Goal: Transaction & Acquisition: Purchase product/service

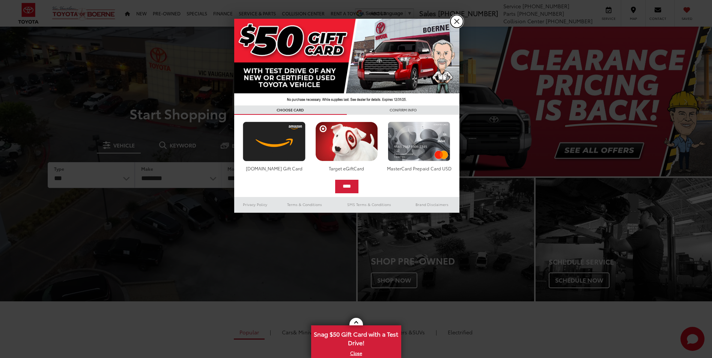
drag, startPoint x: 454, startPoint y: 21, endPoint x: 424, endPoint y: 29, distance: 31.3
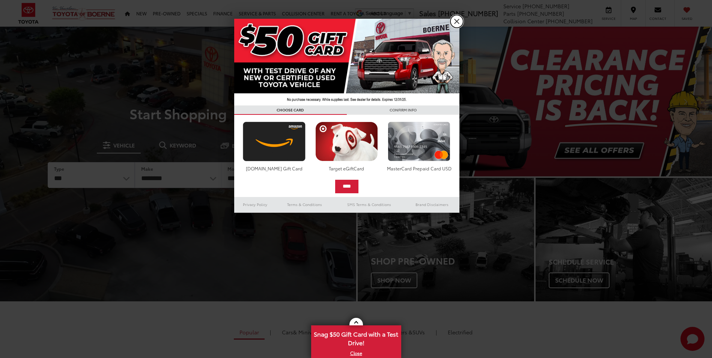
click at [454, 21] on link "X" at bounding box center [456, 21] width 13 height 13
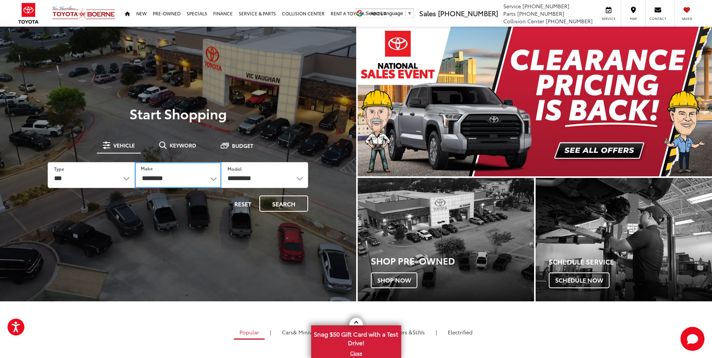
click at [208, 178] on select "**********" at bounding box center [178, 175] width 87 height 26
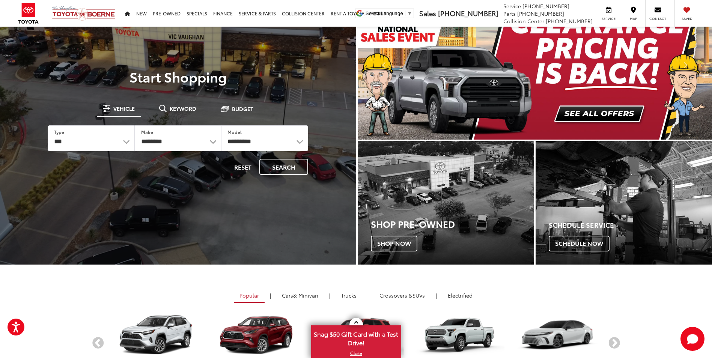
scroll to position [38, 0]
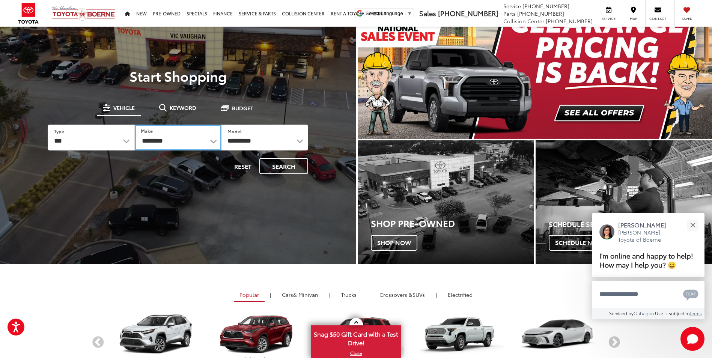
click at [204, 138] on select "**********" at bounding box center [178, 138] width 87 height 26
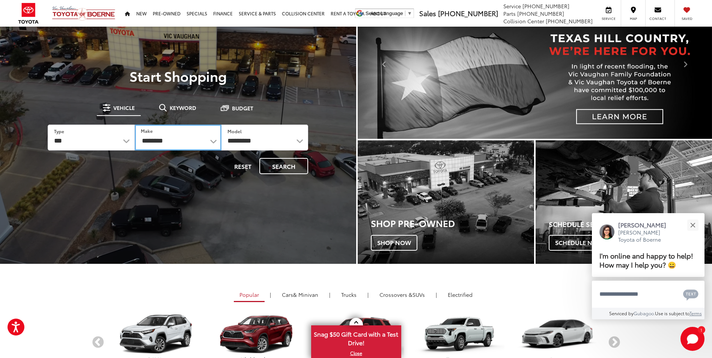
click at [213, 140] on select "**********" at bounding box center [178, 138] width 87 height 26
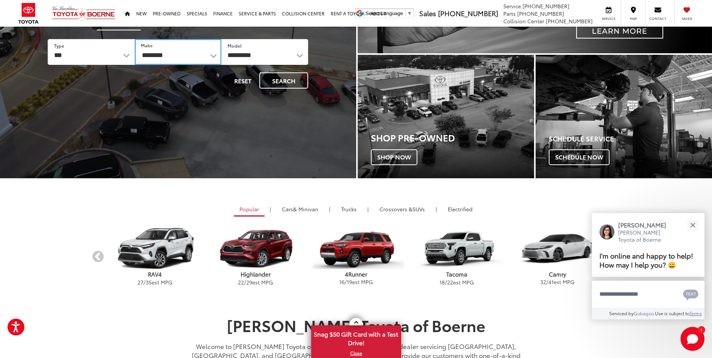
scroll to position [125, 0]
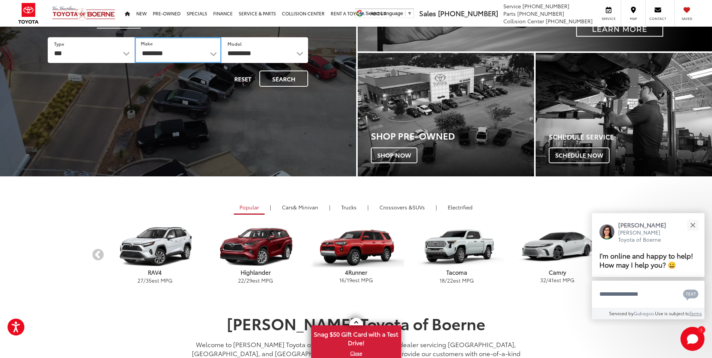
click at [210, 54] on select "**********" at bounding box center [178, 50] width 87 height 26
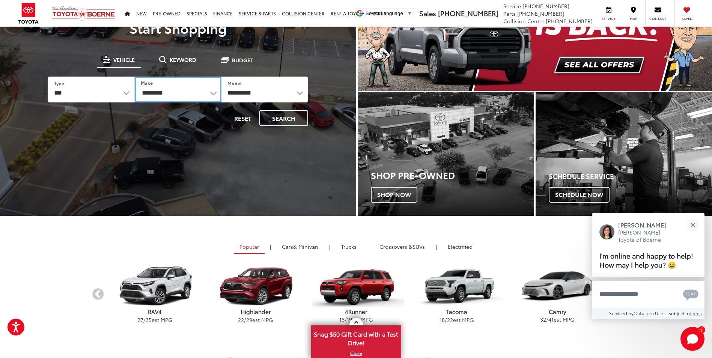
scroll to position [75, 0]
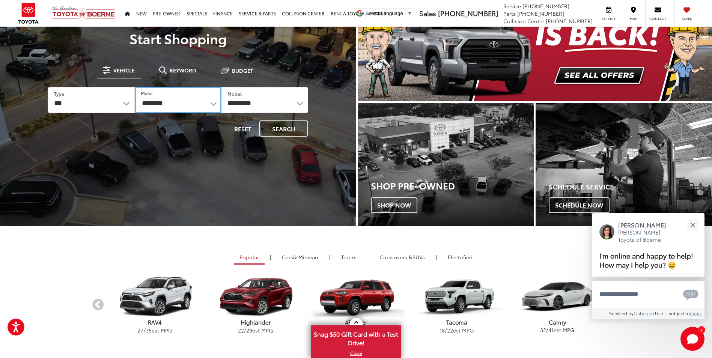
click at [211, 105] on select "**********" at bounding box center [178, 100] width 87 height 26
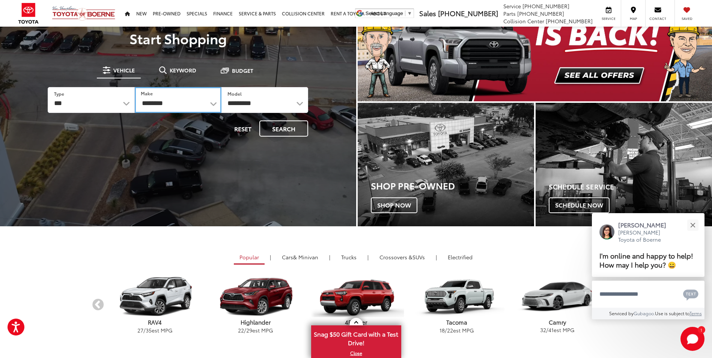
select select "******"
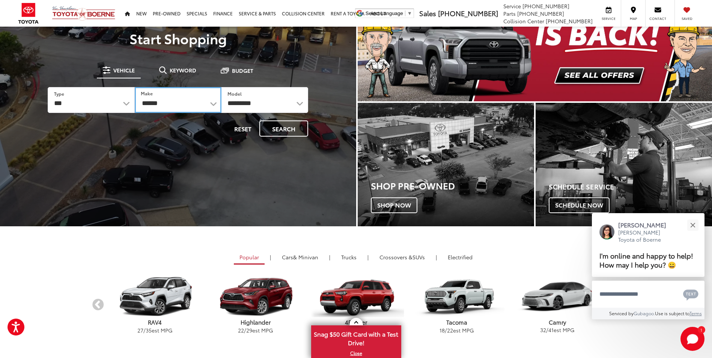
click at [135, 87] on select "**********" at bounding box center [178, 100] width 87 height 26
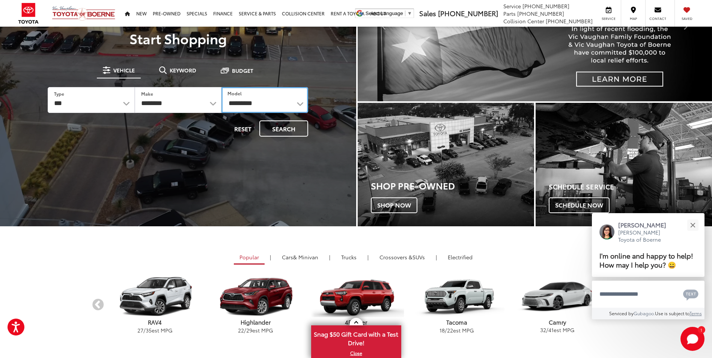
click at [266, 106] on select "**********" at bounding box center [264, 100] width 87 height 26
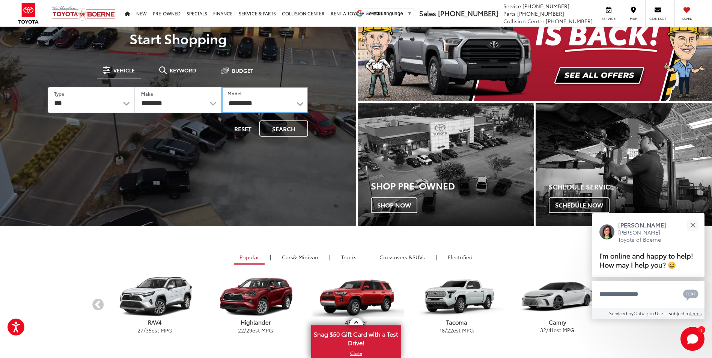
select select "******"
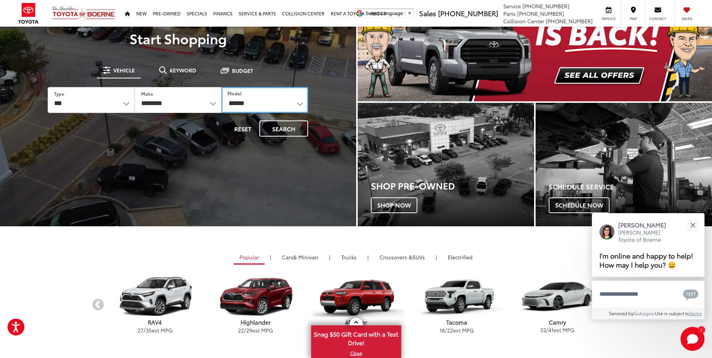
click at [221, 87] on select "**********" at bounding box center [264, 100] width 87 height 26
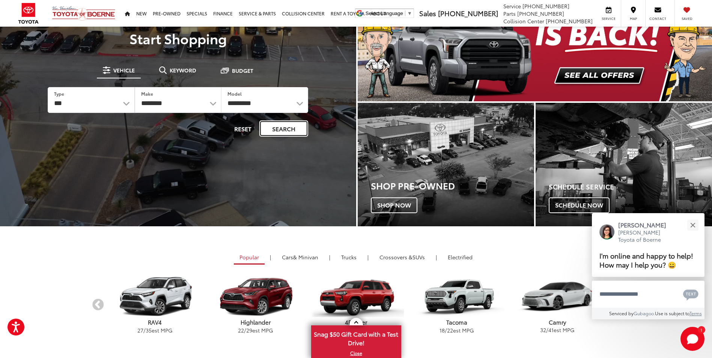
click at [296, 132] on button "Search" at bounding box center [283, 128] width 49 height 16
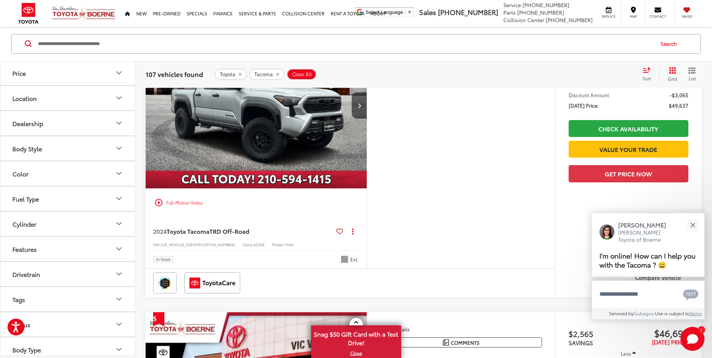
scroll to position [138, 0]
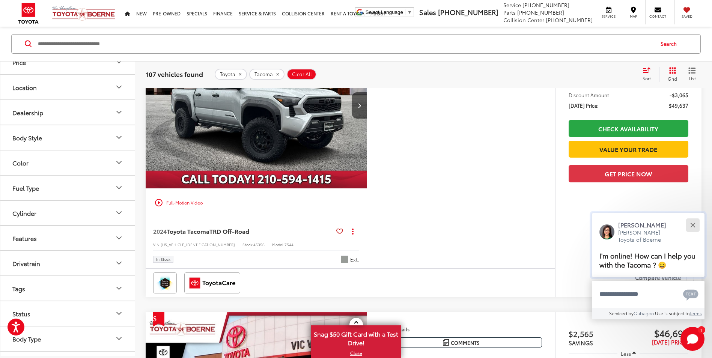
click at [693, 224] on div "Close" at bounding box center [692, 224] width 5 height 5
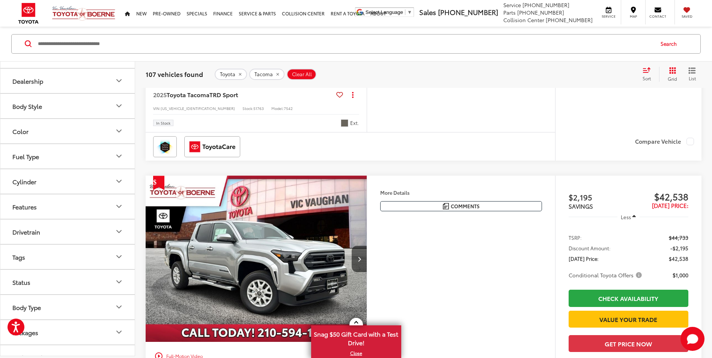
scroll to position [158, 0]
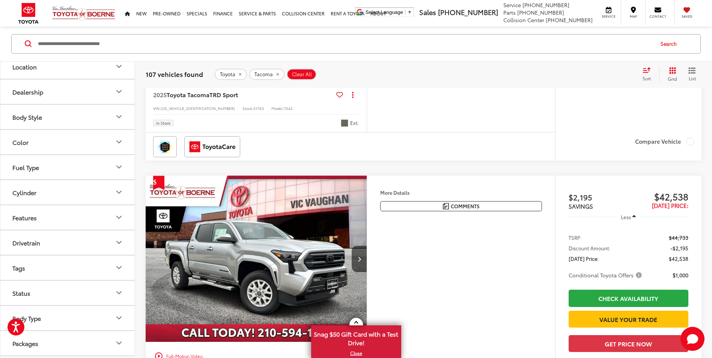
click at [119, 140] on icon "Color" at bounding box center [118, 142] width 9 height 9
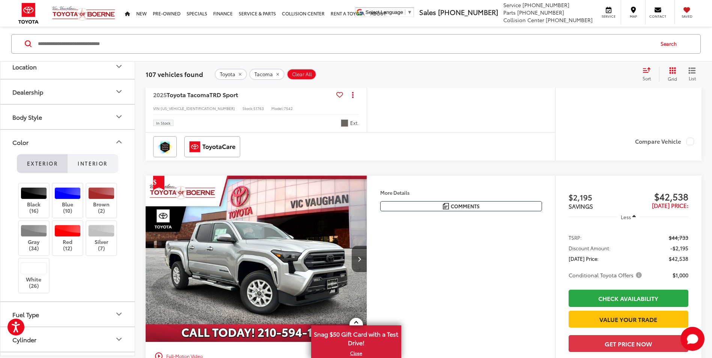
click at [94, 164] on span "Interior" at bounding box center [93, 163] width 30 height 7
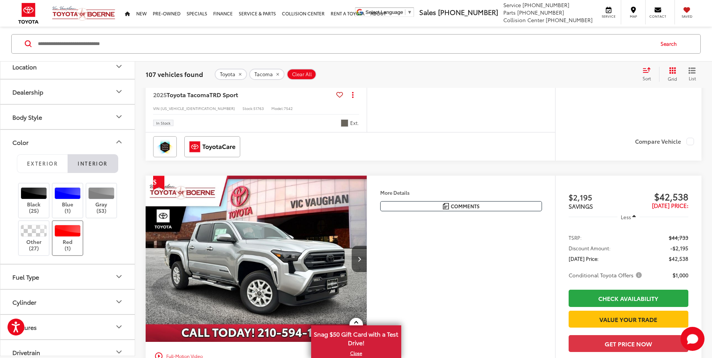
click at [64, 236] on div at bounding box center [67, 231] width 27 height 12
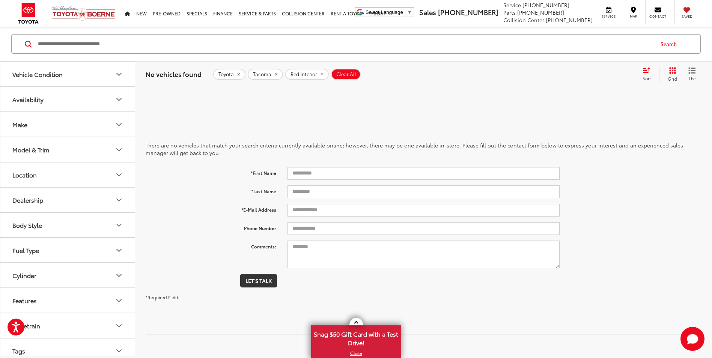
click at [270, 73] on button "Tacoma" at bounding box center [265, 74] width 35 height 11
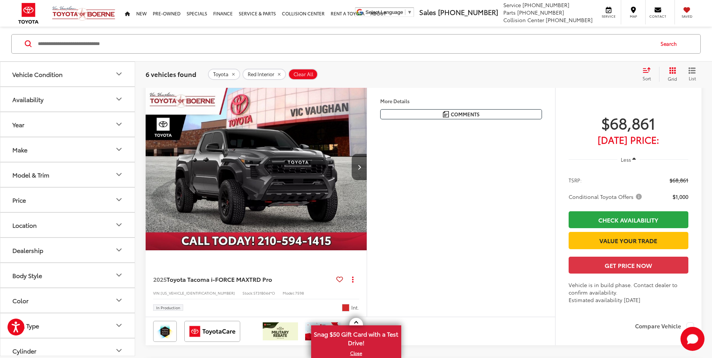
scroll to position [925, 0]
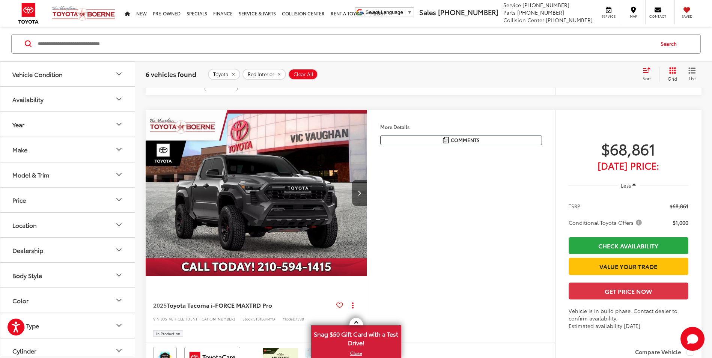
click at [248, 197] on img "2025 Toyota Tacoma i-FORCE MAX TRD Pro 0" at bounding box center [256, 193] width 222 height 167
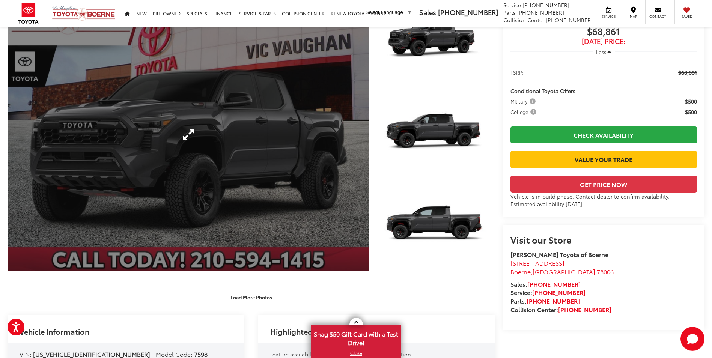
scroll to position [50, 0]
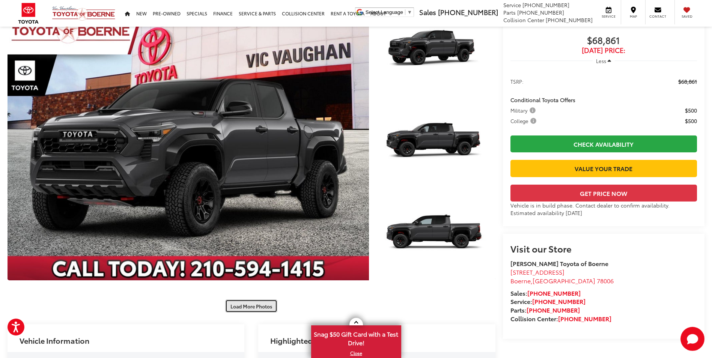
click at [246, 307] on button "Load More Photos" at bounding box center [251, 305] width 52 height 13
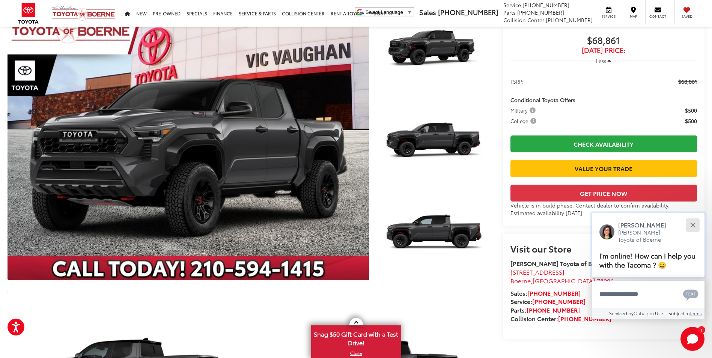
click at [692, 224] on div "Close" at bounding box center [692, 224] width 5 height 5
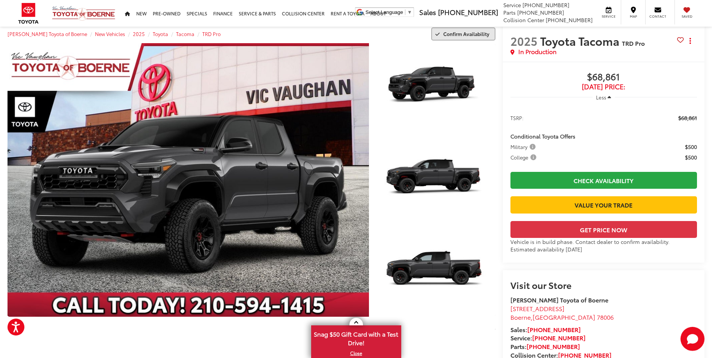
scroll to position [0, 0]
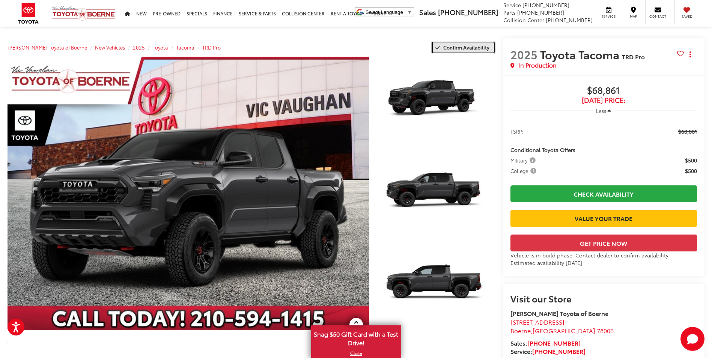
click at [459, 48] on span "Confirm Availability" at bounding box center [466, 47] width 46 height 7
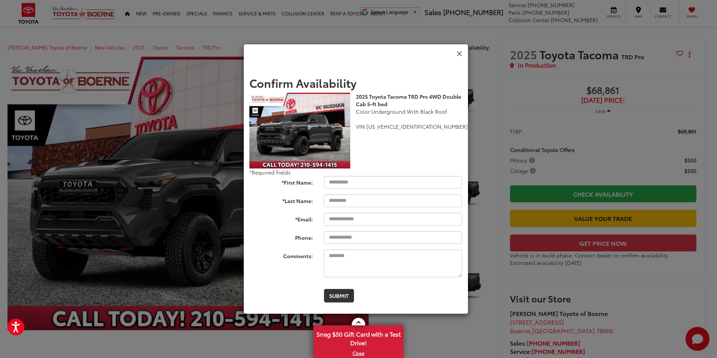
click at [457, 55] on icon "Close" at bounding box center [460, 54] width 6 height 8
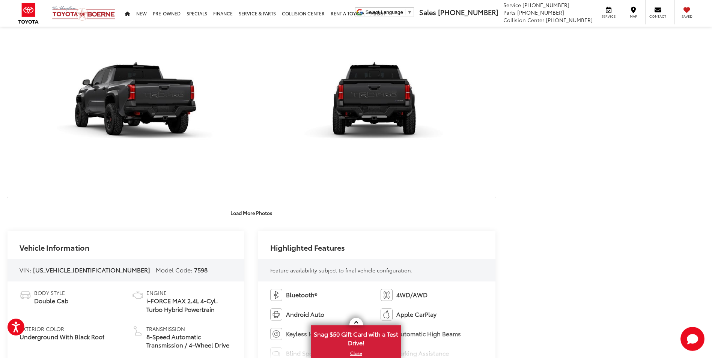
scroll to position [538, 0]
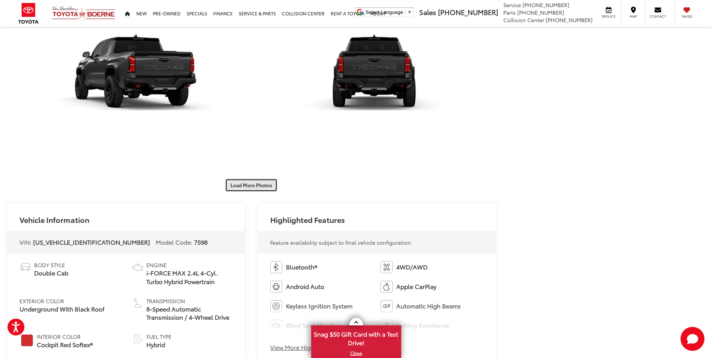
click at [252, 182] on button "Load More Photos" at bounding box center [251, 185] width 52 height 13
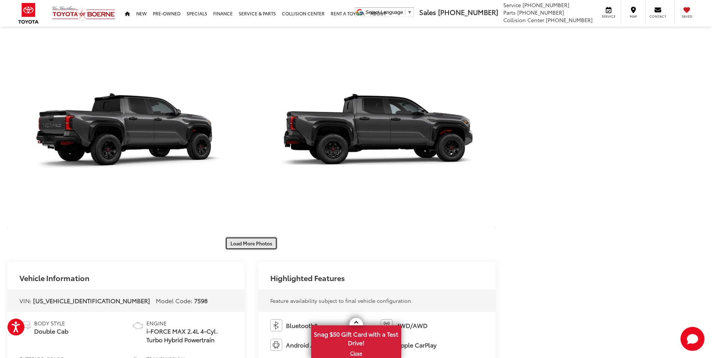
scroll to position [888, 0]
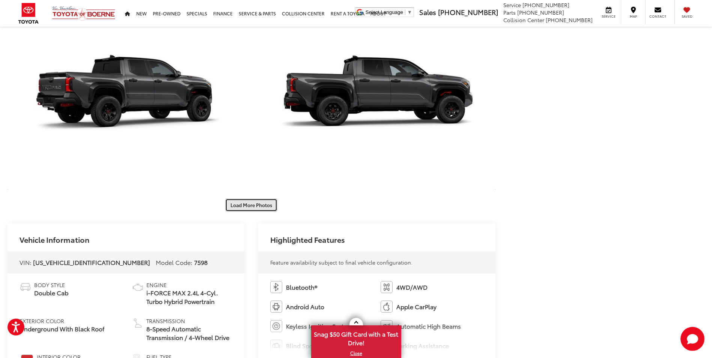
click at [252, 207] on button "Load More Photos" at bounding box center [251, 204] width 52 height 13
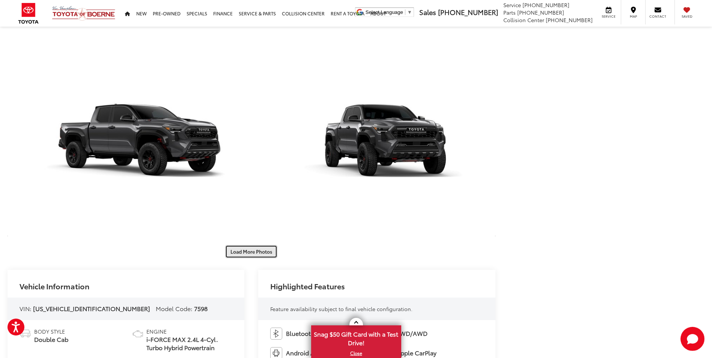
scroll to position [1213, 0]
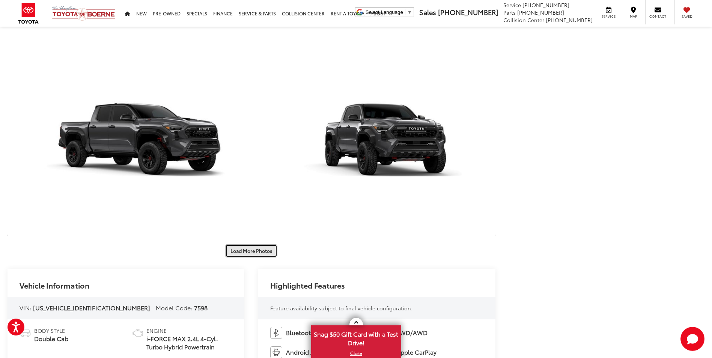
click at [259, 250] on button "Load More Photos" at bounding box center [251, 250] width 52 height 13
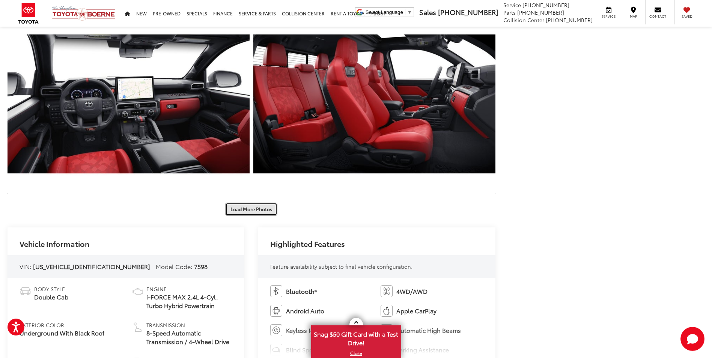
scroll to position [1625, 0]
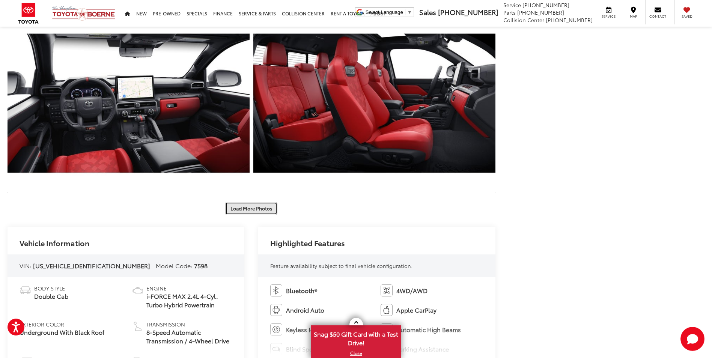
click at [253, 206] on button "Load More Photos" at bounding box center [251, 208] width 52 height 13
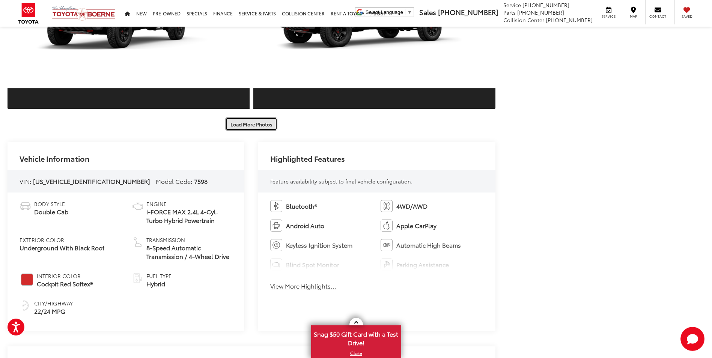
scroll to position [2076, 0]
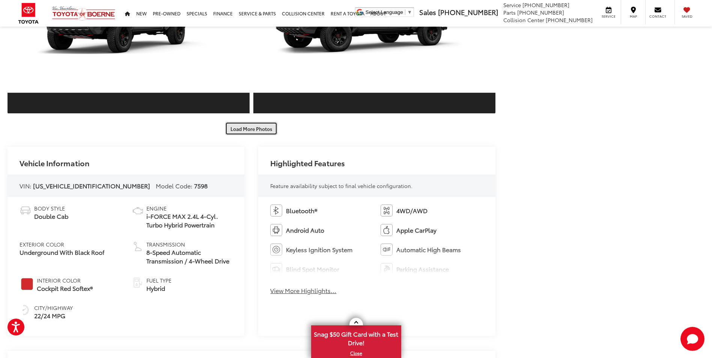
click at [265, 131] on button "Load More Photos" at bounding box center [251, 128] width 52 height 13
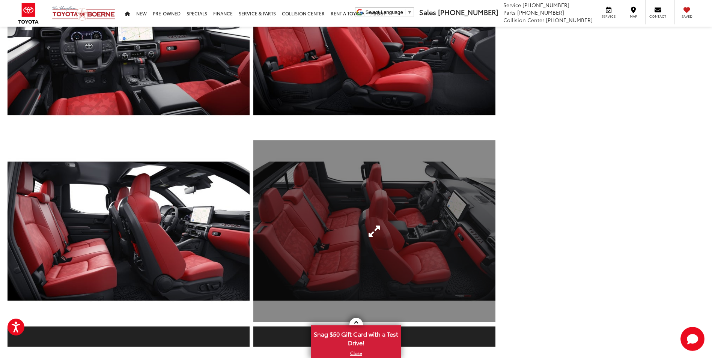
scroll to position [1684, 0]
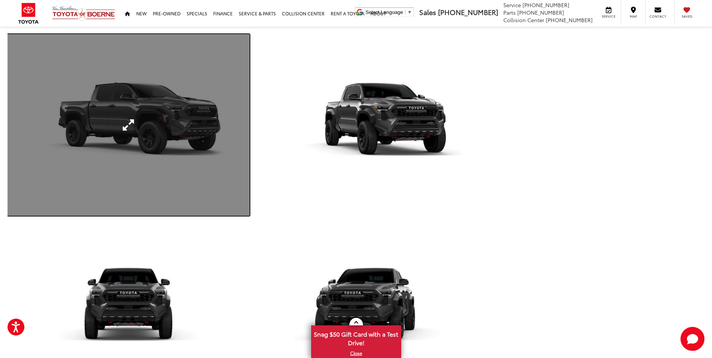
click at [153, 105] on link "Expand Photo 14" at bounding box center [129, 125] width 242 height 182
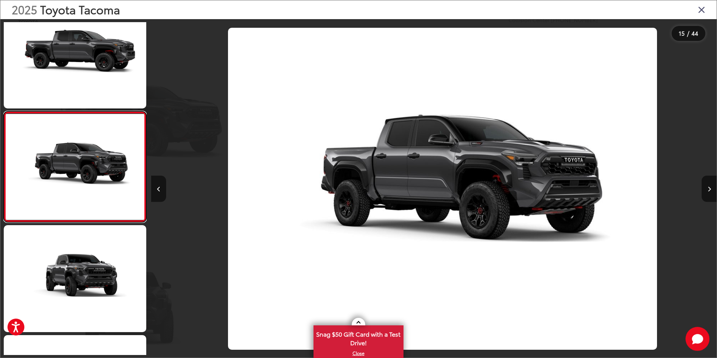
scroll to position [0, 7920]
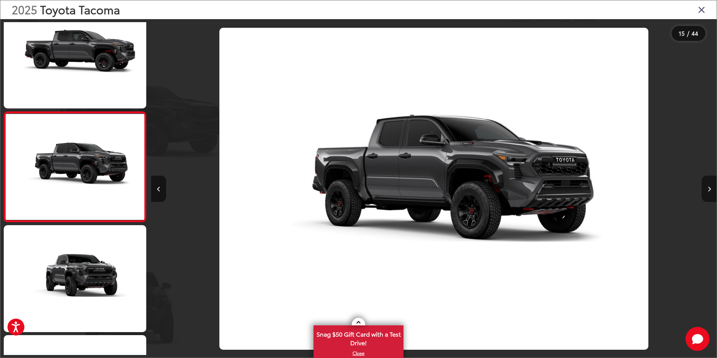
click at [710, 189] on icon "Next image" at bounding box center [709, 188] width 3 height 5
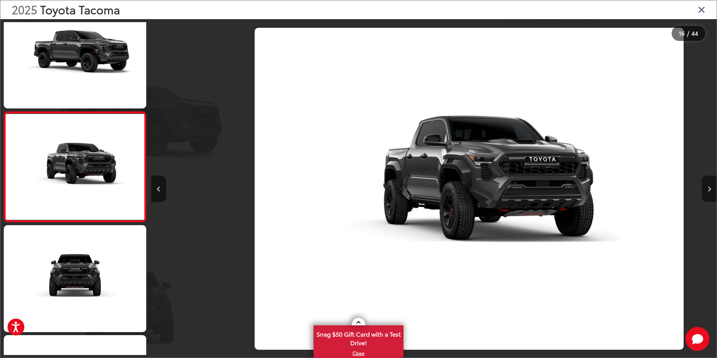
scroll to position [0, 8485]
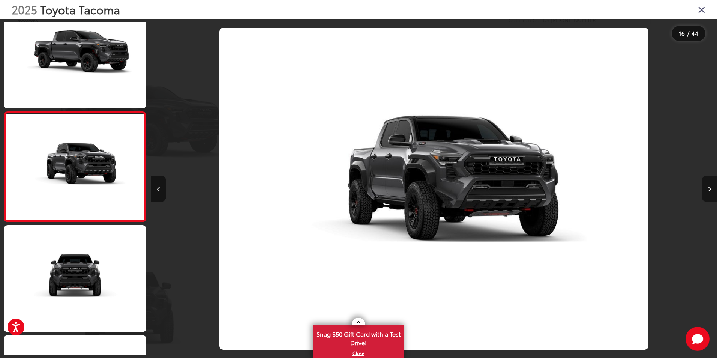
click at [710, 189] on icon "Next image" at bounding box center [709, 188] width 3 height 5
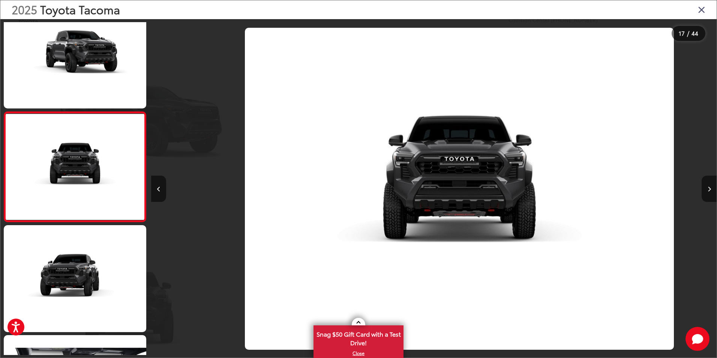
scroll to position [0, 9051]
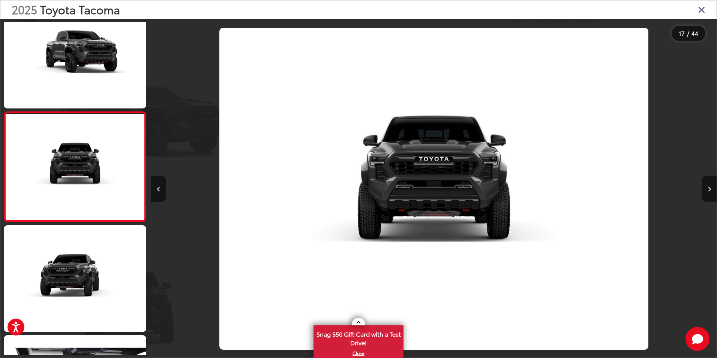
click at [702, 11] on icon "Close gallery" at bounding box center [702, 10] width 8 height 10
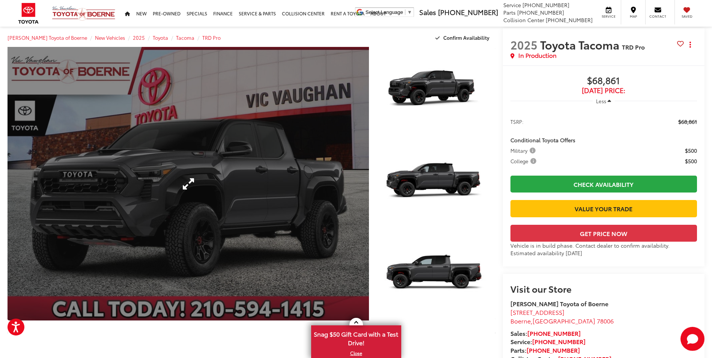
scroll to position [25, 0]
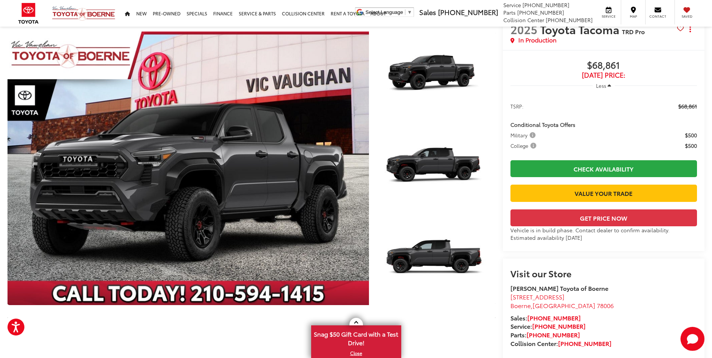
click at [510, 206] on capital-one-entry-button at bounding box center [510, 206] width 0 height 0
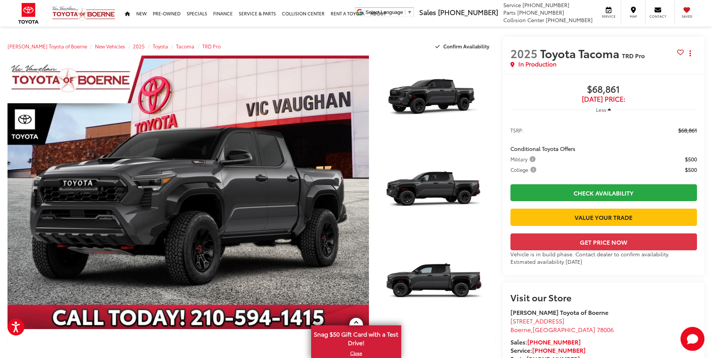
scroll to position [0, 0]
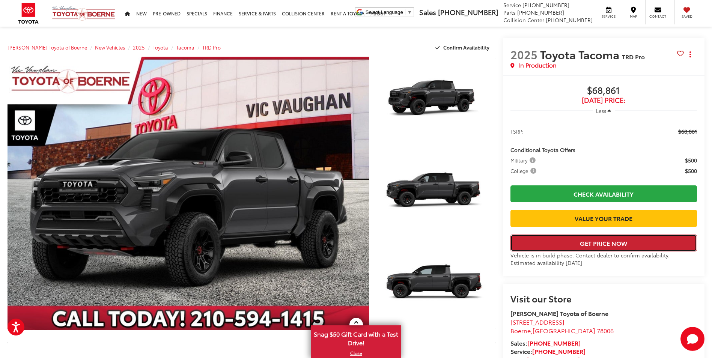
click at [596, 251] on button "Get Price Now" at bounding box center [603, 242] width 186 height 17
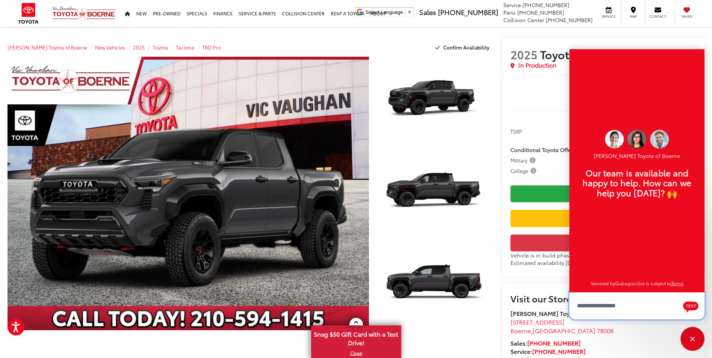
scroll to position [9, 0]
click at [694, 339] on div "Close" at bounding box center [692, 339] width 24 height 24
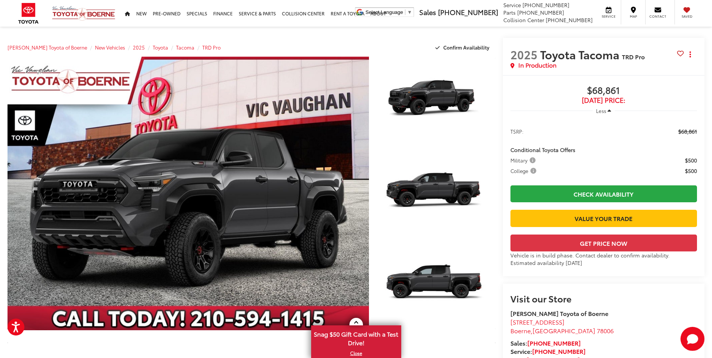
click at [510, 231] on capital-one-entry-button at bounding box center [510, 231] width 0 height 0
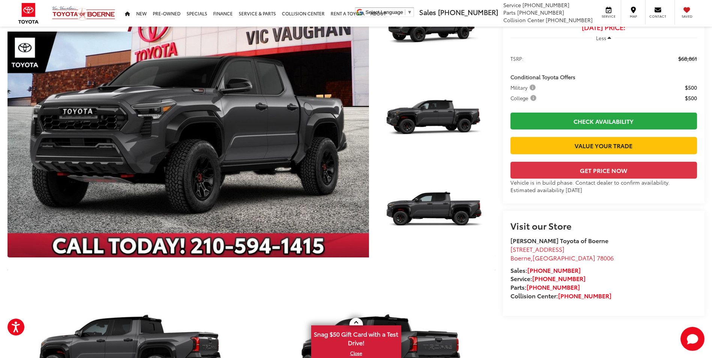
scroll to position [63, 0]
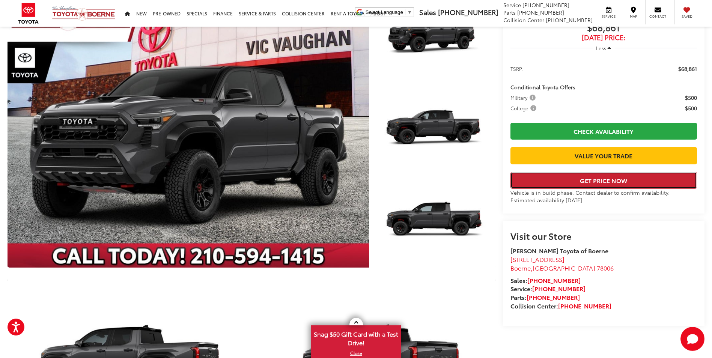
click at [608, 189] on button "Get Price Now" at bounding box center [603, 180] width 186 height 17
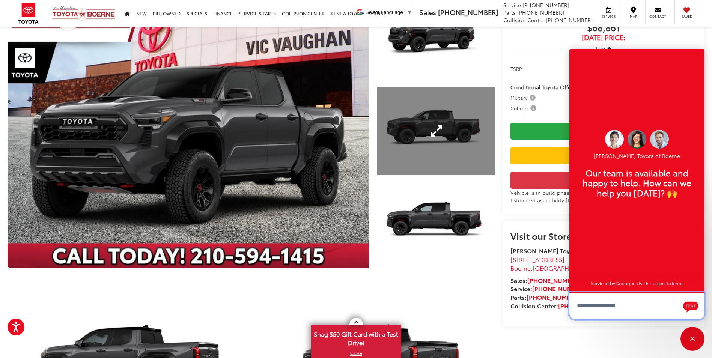
scroll to position [9, 0]
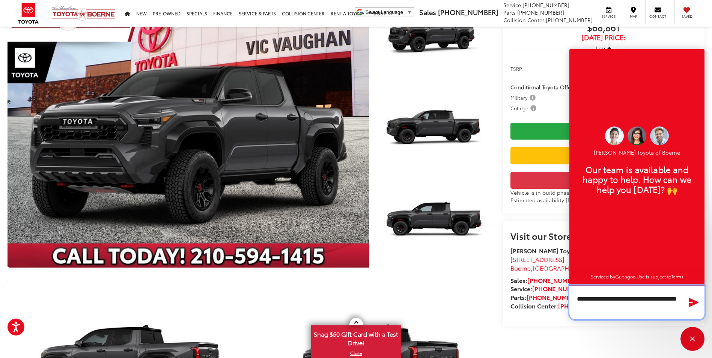
type textarea "**********"
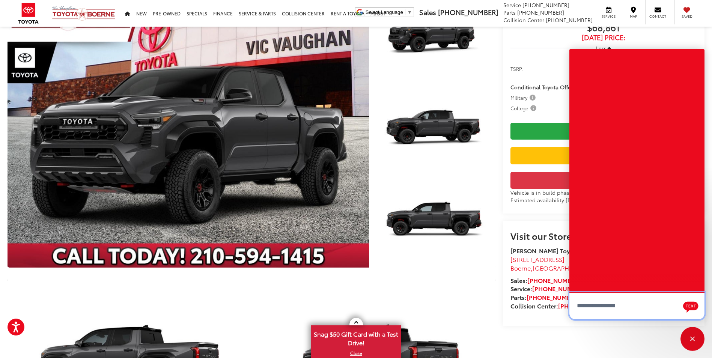
scroll to position [0, 0]
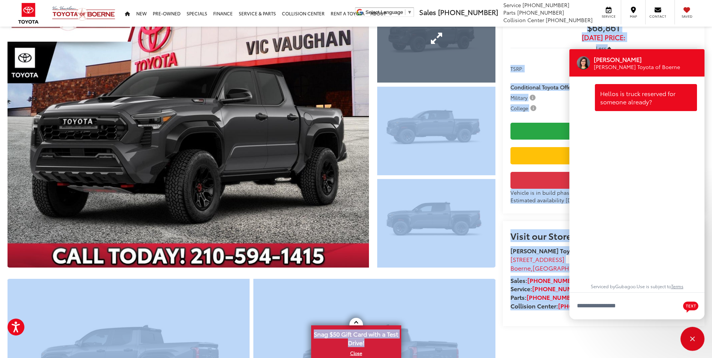
drag, startPoint x: 587, startPoint y: 56, endPoint x: 408, endPoint y: 47, distance: 179.2
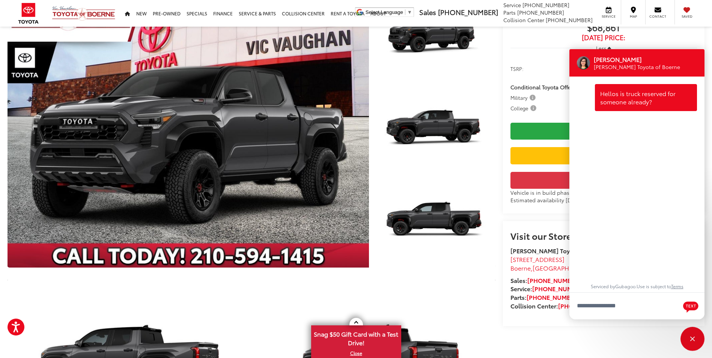
click at [669, 66] on div "[PERSON_NAME] Toyota of Boerne" at bounding box center [640, 66] width 95 height 7
drag, startPoint x: 673, startPoint y: 58, endPoint x: 643, endPoint y: 76, distance: 34.9
click at [641, 76] on div "Jessica Vic Vaughan Toyota of Boerne" at bounding box center [636, 62] width 135 height 27
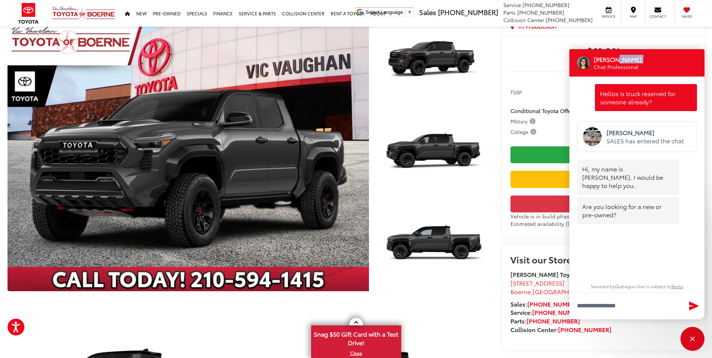
scroll to position [38, 0]
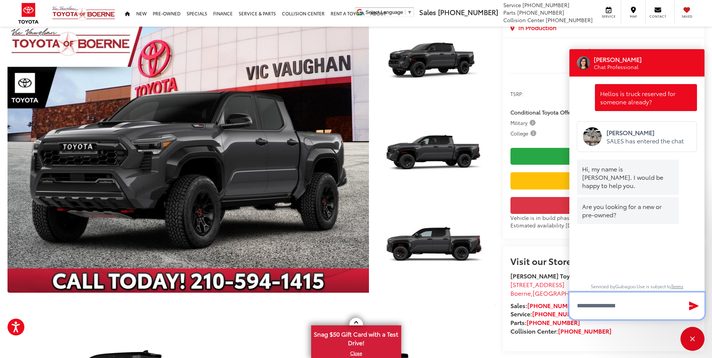
click at [585, 306] on textarea "Type your message" at bounding box center [636, 305] width 135 height 27
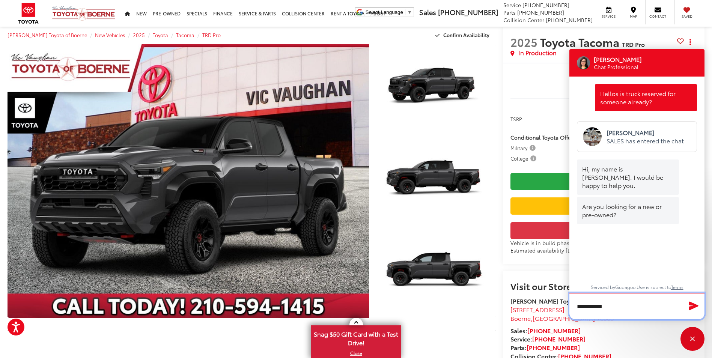
scroll to position [25, 0]
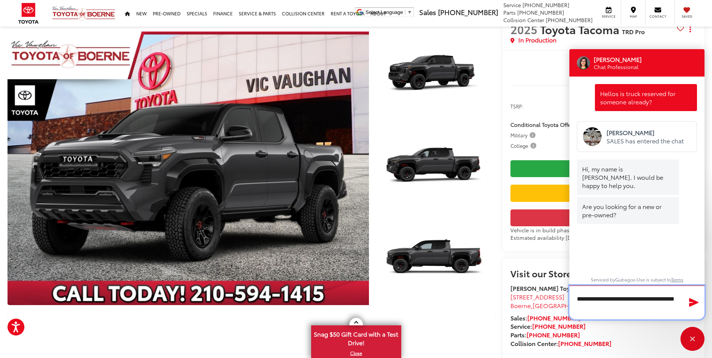
type textarea "**********"
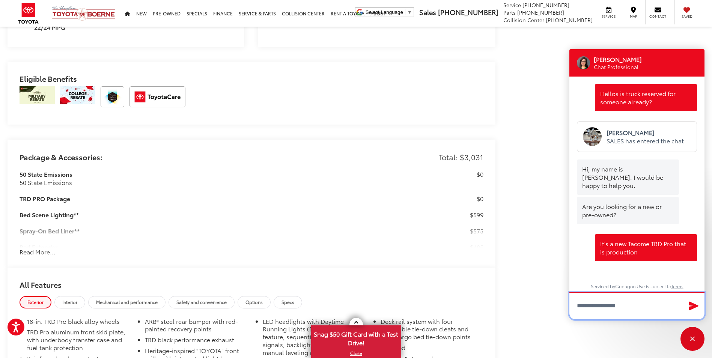
scroll to position [2735, 0]
click at [44, 253] on button "Read More..." at bounding box center [38, 251] width 36 height 9
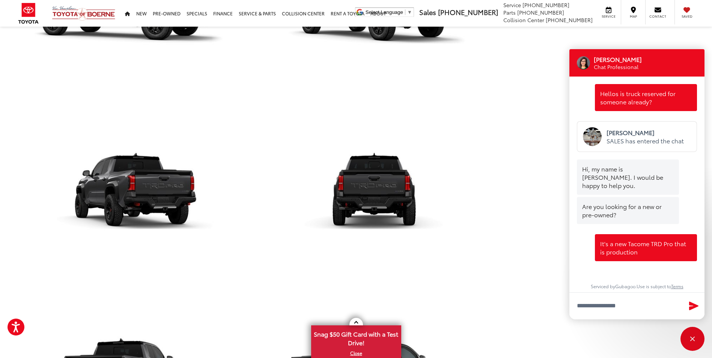
scroll to position [0, 0]
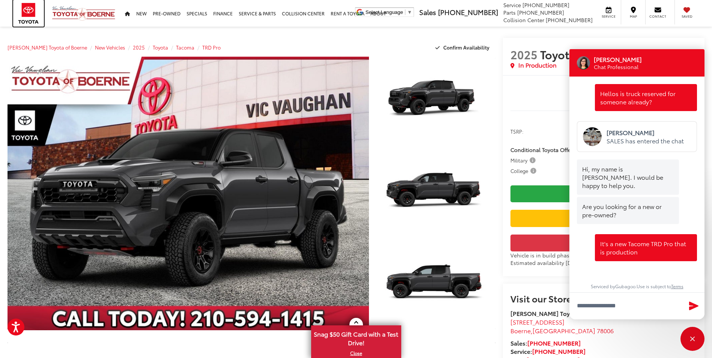
click at [21, 11] on img at bounding box center [28, 13] width 31 height 27
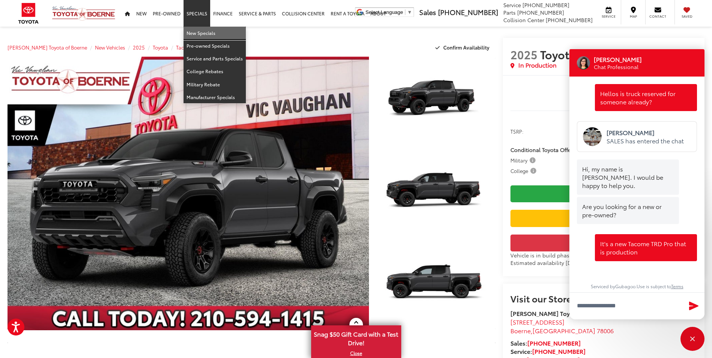
click at [199, 33] on link "New Specials" at bounding box center [214, 33] width 62 height 13
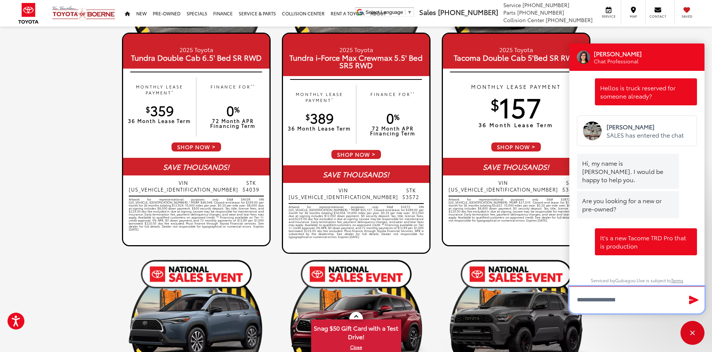
scroll to position [150, 0]
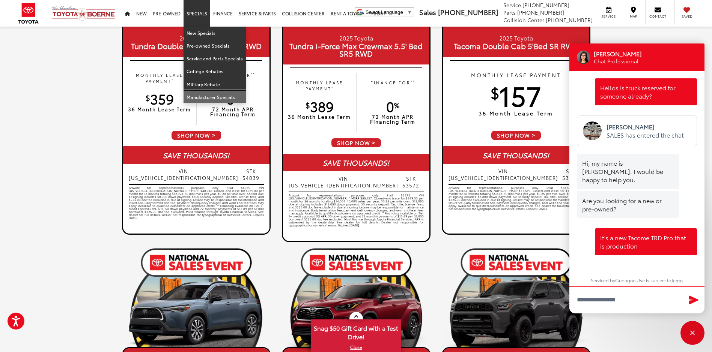
click at [214, 98] on link "Manufacturer Specials" at bounding box center [214, 97] width 62 height 12
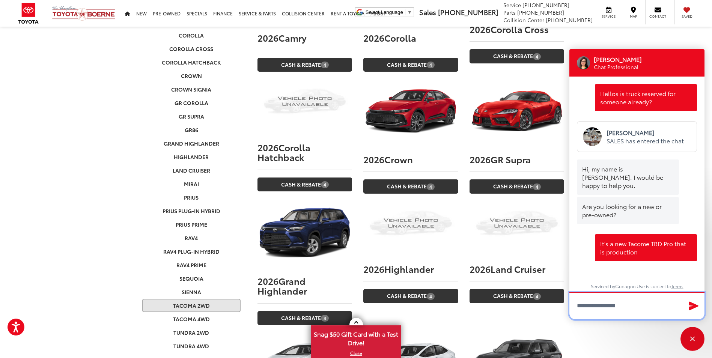
scroll to position [138, 0]
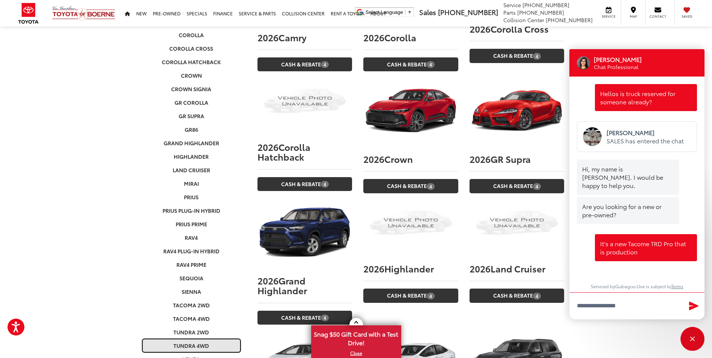
click at [196, 339] on link "Tundra 4WD" at bounding box center [191, 346] width 99 height 14
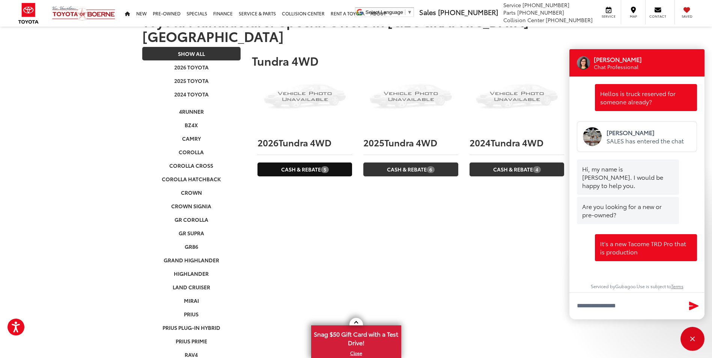
scroll to position [0, 0]
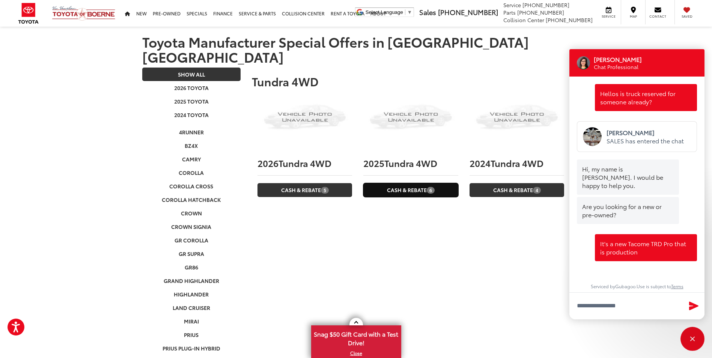
click at [409, 183] on link "Cash & Rebate 6" at bounding box center [410, 190] width 95 height 14
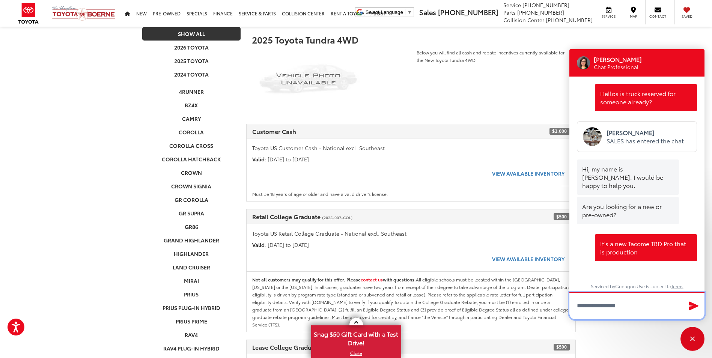
scroll to position [25, 0]
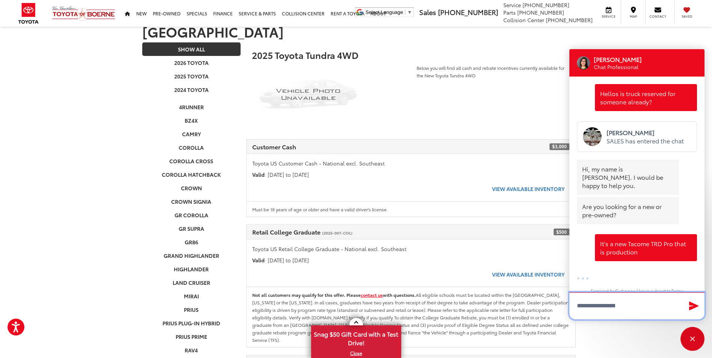
click at [573, 305] on textarea "Type your message" at bounding box center [636, 305] width 135 height 27
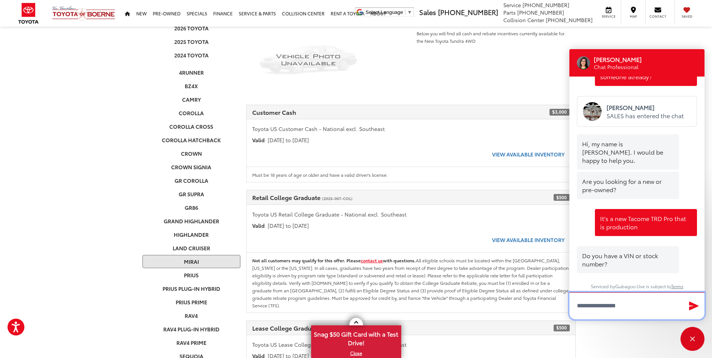
scroll to position [63, 0]
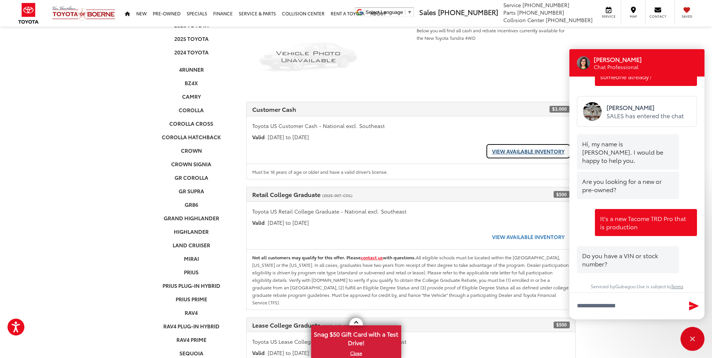
click at [530, 144] on link "View Available Inventory" at bounding box center [528, 151] width 83 height 14
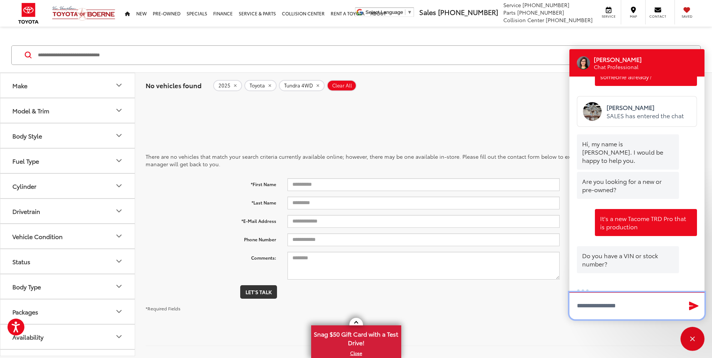
scroll to position [42, 0]
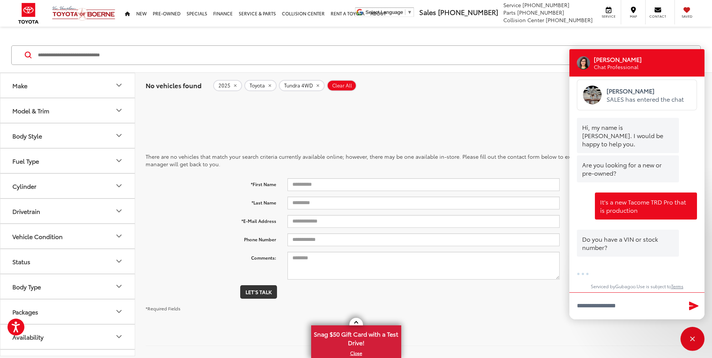
click at [316, 86] on icon "remove Tundra%204WD" at bounding box center [317, 85] width 3 height 3
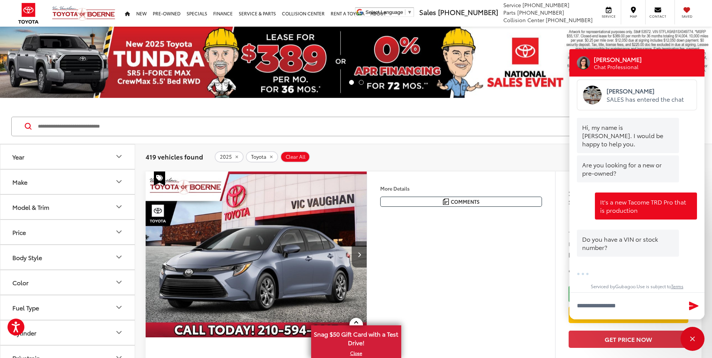
click at [83, 207] on button "Model & Trim" at bounding box center [67, 207] width 135 height 24
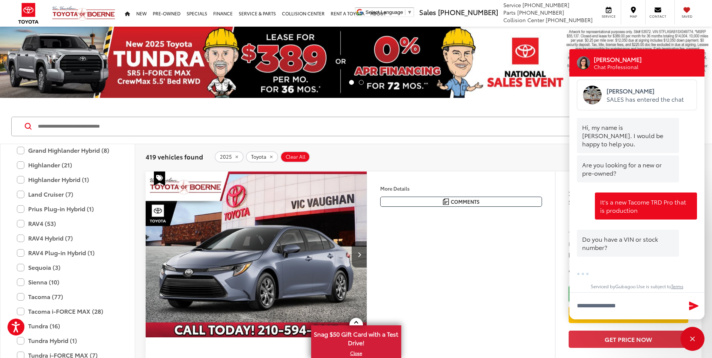
scroll to position [258, 0]
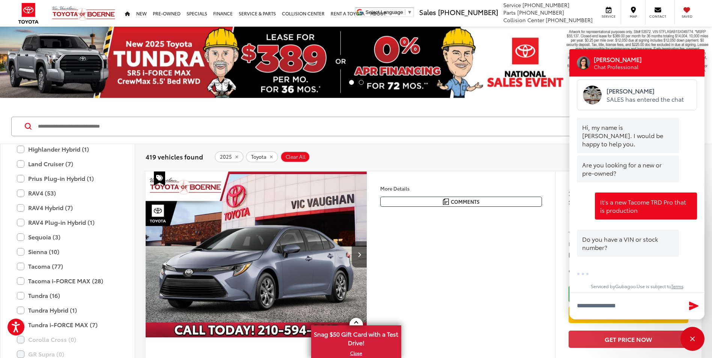
click at [15, 280] on div "Tacoma i-FORCE MAX (28) All Trims Or select individual trims TRD Off-Road i-FOR…" at bounding box center [67, 280] width 116 height 13
click at [20, 282] on label "Tacoma i-FORCE MAX (28)" at bounding box center [67, 280] width 101 height 13
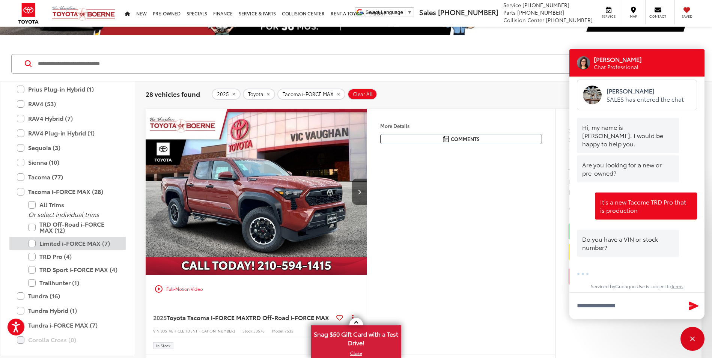
scroll to position [296, 0]
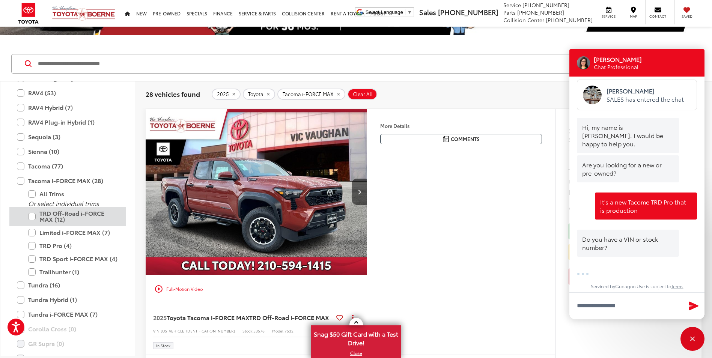
click at [31, 215] on label "TRD Off-Road i-FORCE MAX (12)" at bounding box center [73, 216] width 90 height 19
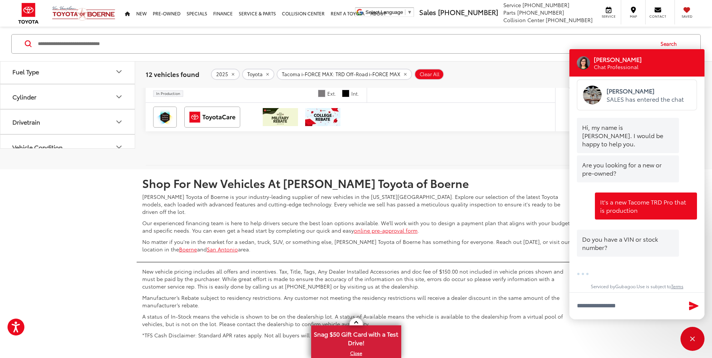
scroll to position [3430, 0]
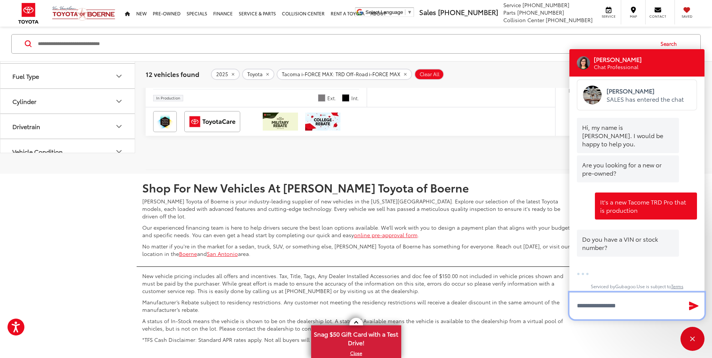
click at [588, 301] on textarea "Type your message" at bounding box center [636, 305] width 135 height 27
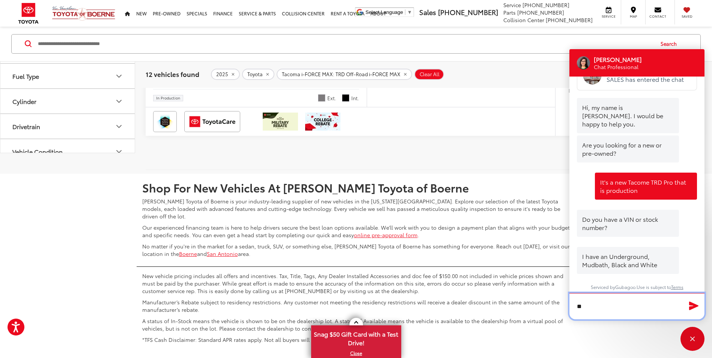
type textarea "*"
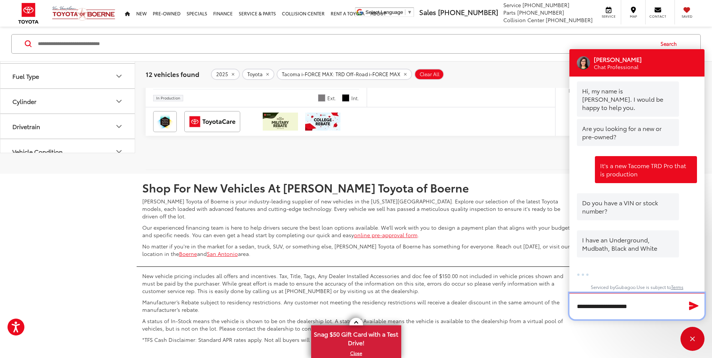
type textarea "**********"
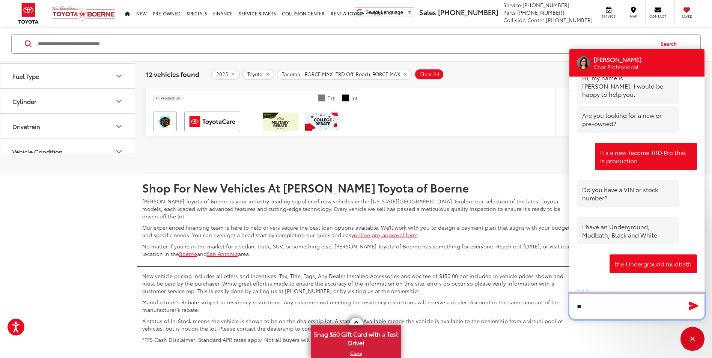
scroll to position [107, 0]
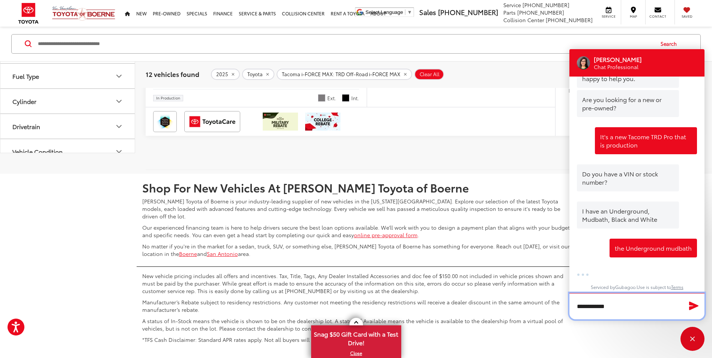
type textarea "**********"
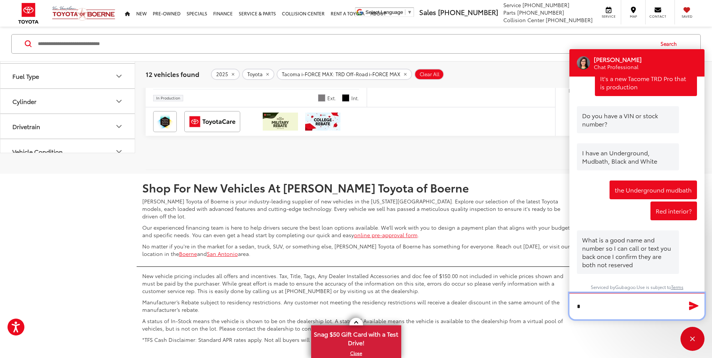
scroll to position [165, 0]
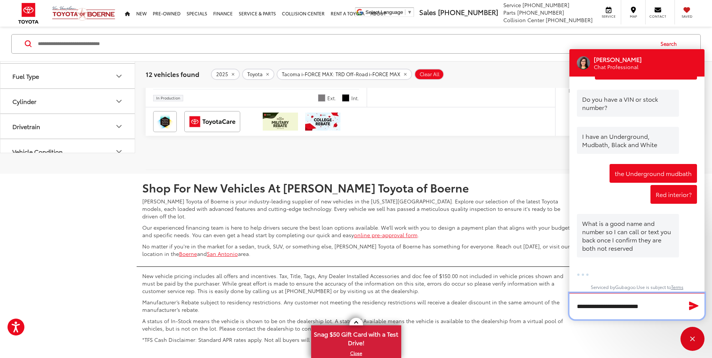
type textarea "**********"
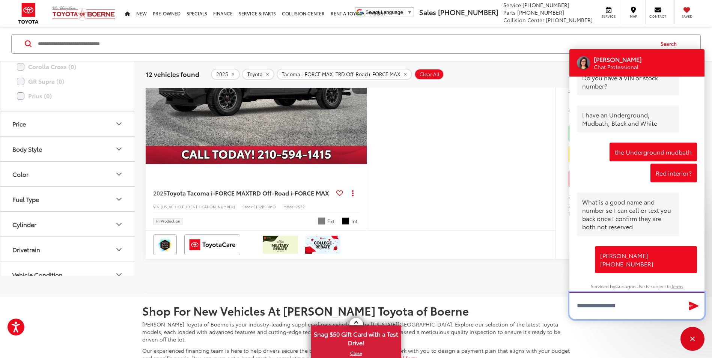
scroll to position [3305, 0]
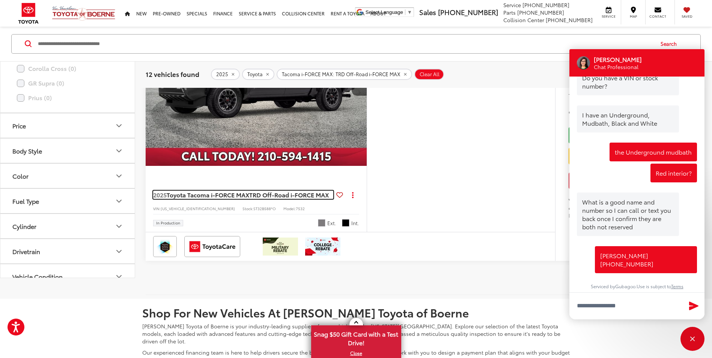
click at [253, 199] on span "TRD Off-Road i-FORCE MAX" at bounding box center [289, 194] width 80 height 9
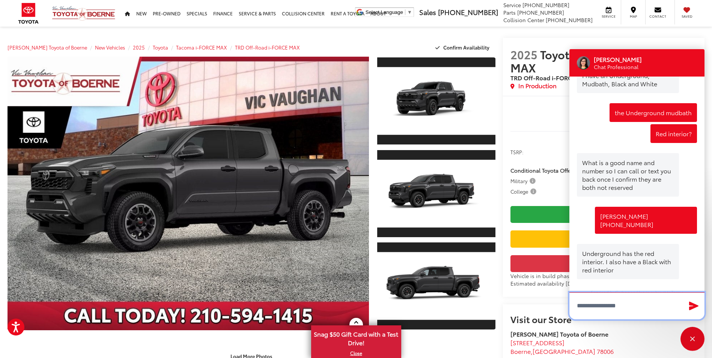
scroll to position [248, 0]
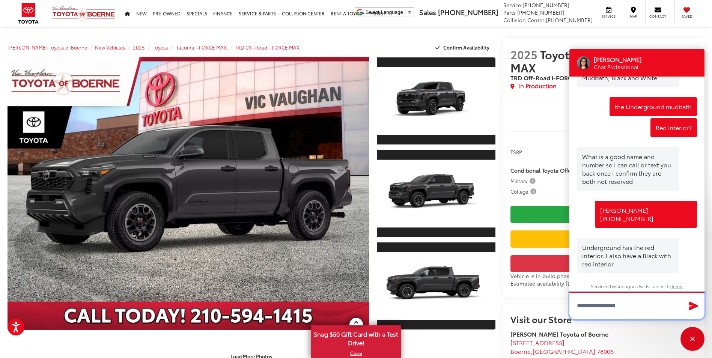
type textarea "*"
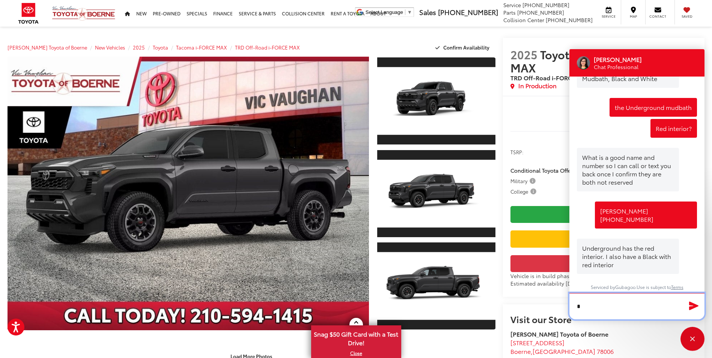
scroll to position [248, 0]
type textarea "*"
type textarea "****"
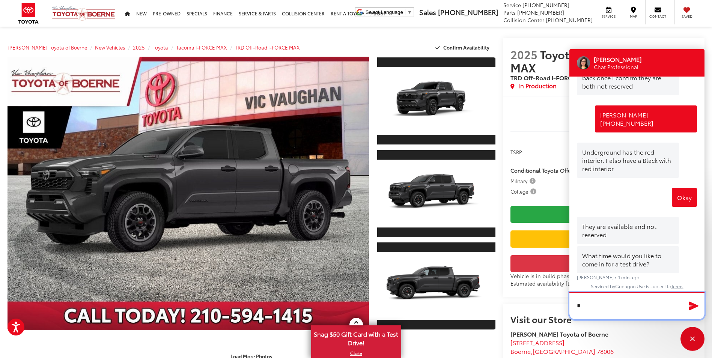
scroll to position [343, 0]
click at [635, 311] on textarea "**********" at bounding box center [636, 306] width 135 height 26
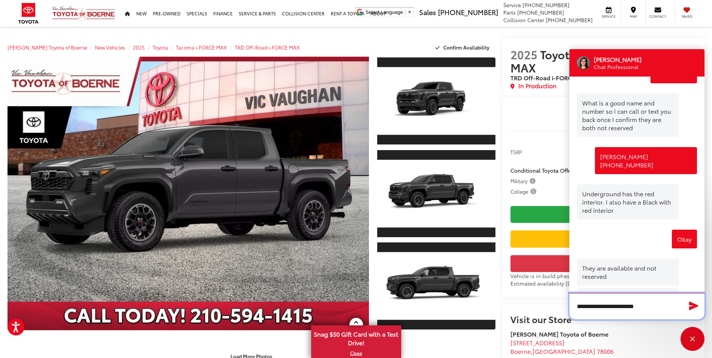
scroll to position [305, 0]
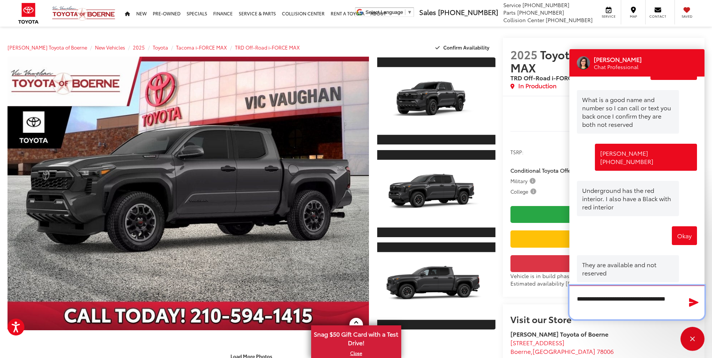
type textarea "**********"
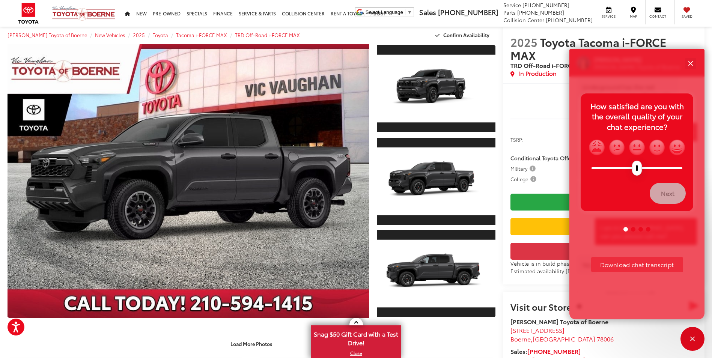
scroll to position [453, 0]
